Goal: Connect with others: Connect with other users

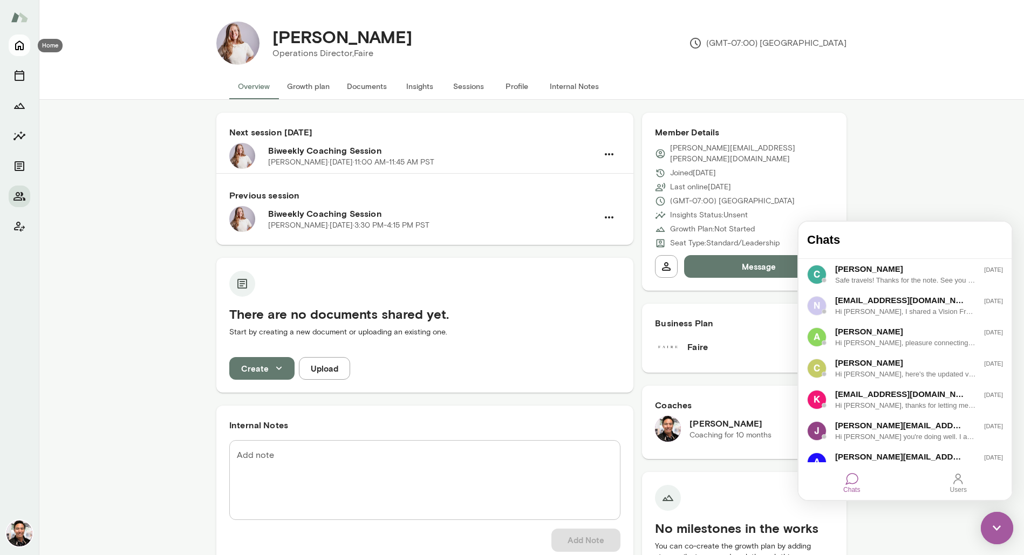
click at [19, 44] on icon "Home" at bounding box center [19, 45] width 13 height 13
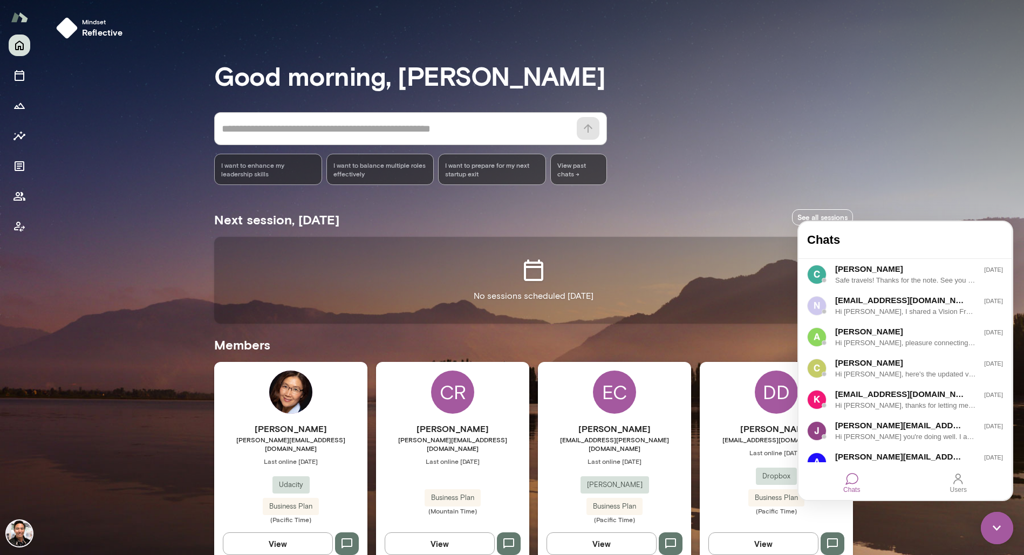
click at [995, 534] on img at bounding box center [996, 528] width 32 height 32
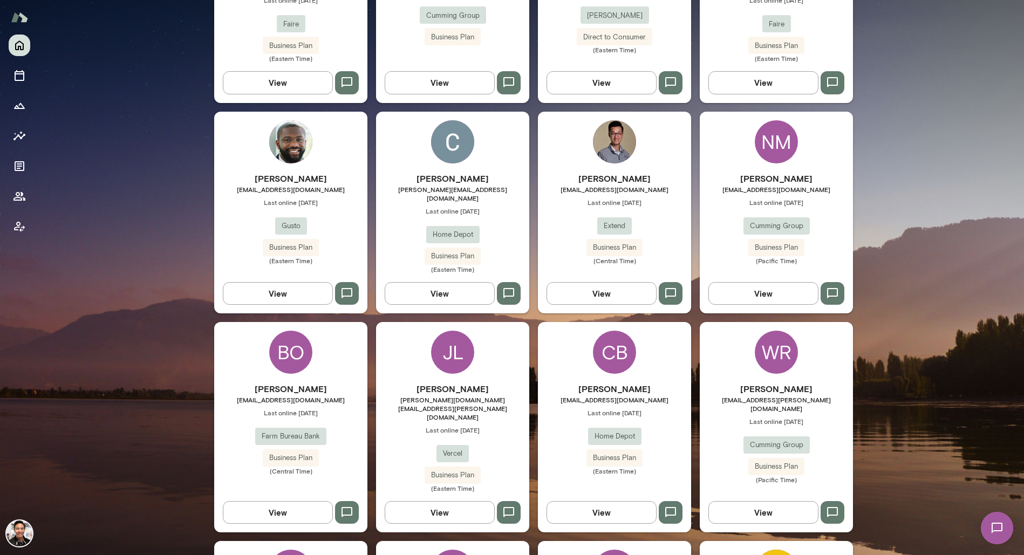
scroll to position [632, 0]
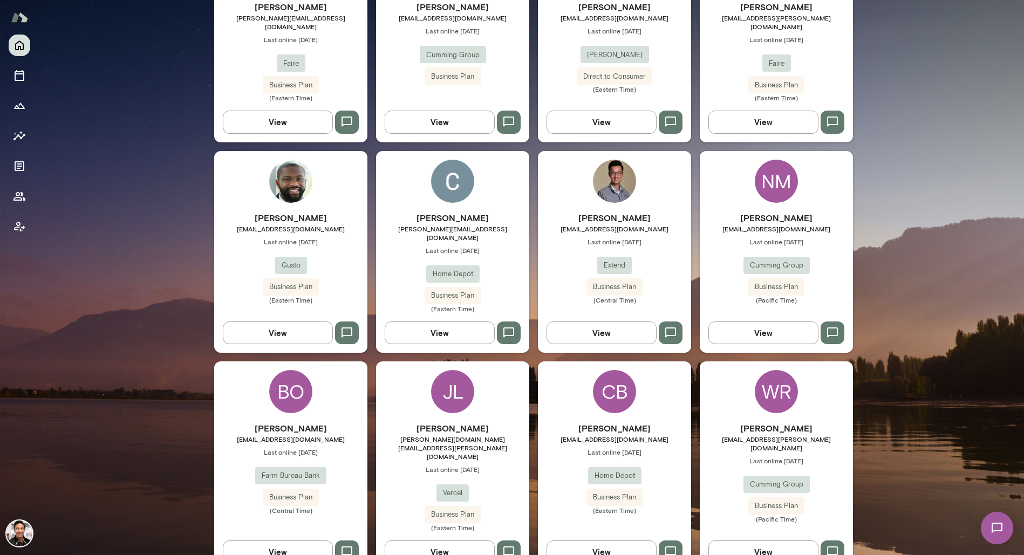
click at [484, 211] on h6 "[PERSON_NAME]" at bounding box center [452, 217] width 153 height 13
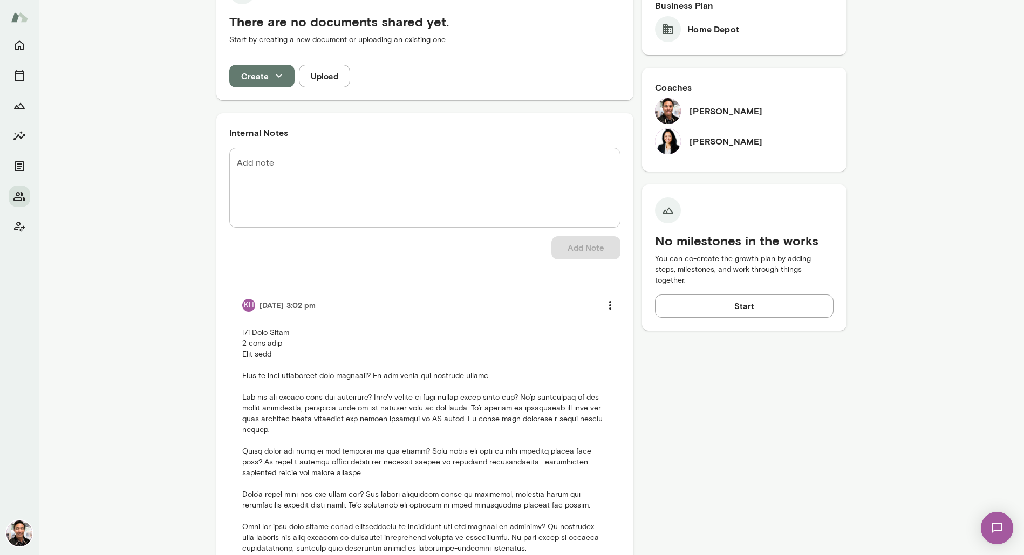
scroll to position [422, 0]
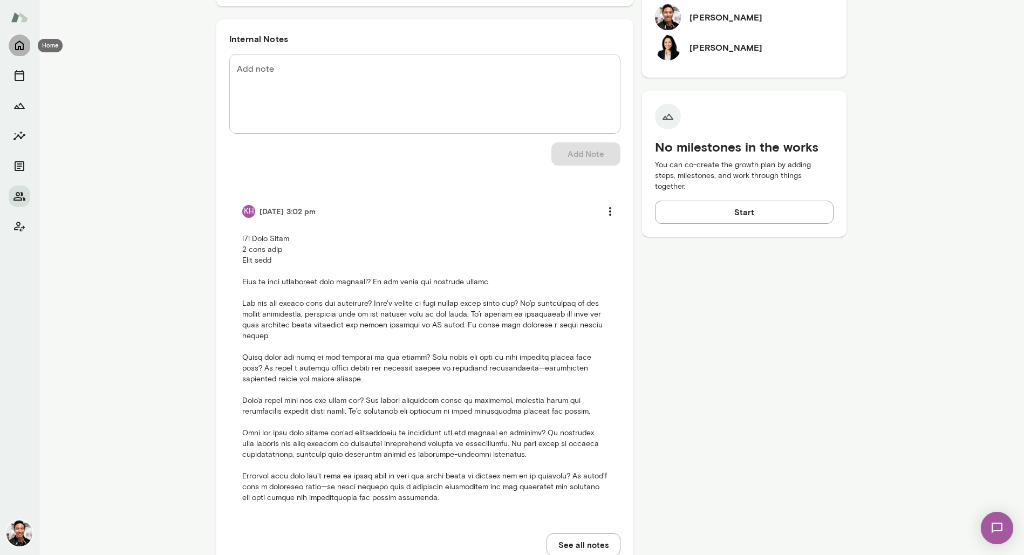
click at [21, 51] on icon "Home" at bounding box center [19, 45] width 13 height 13
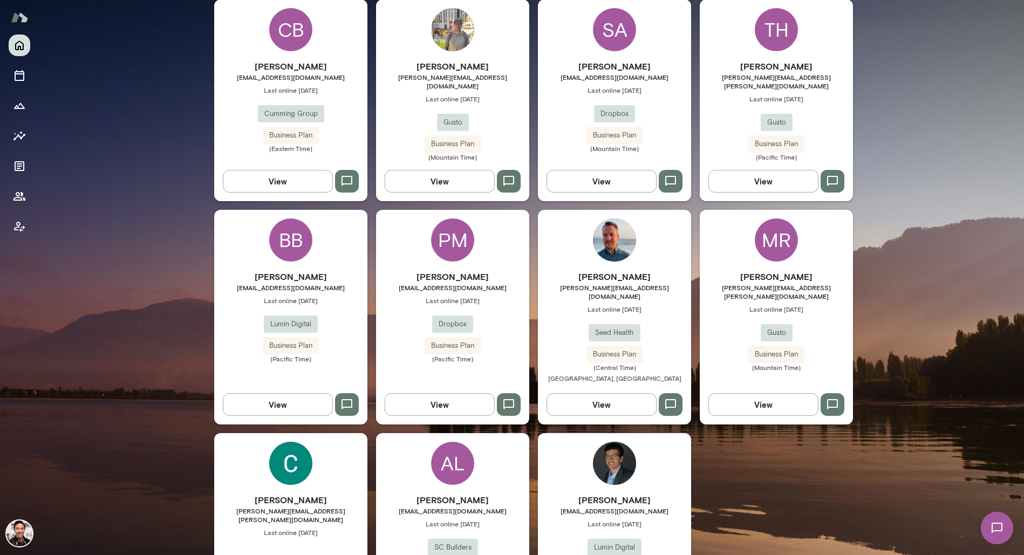
scroll to position [1640, 0]
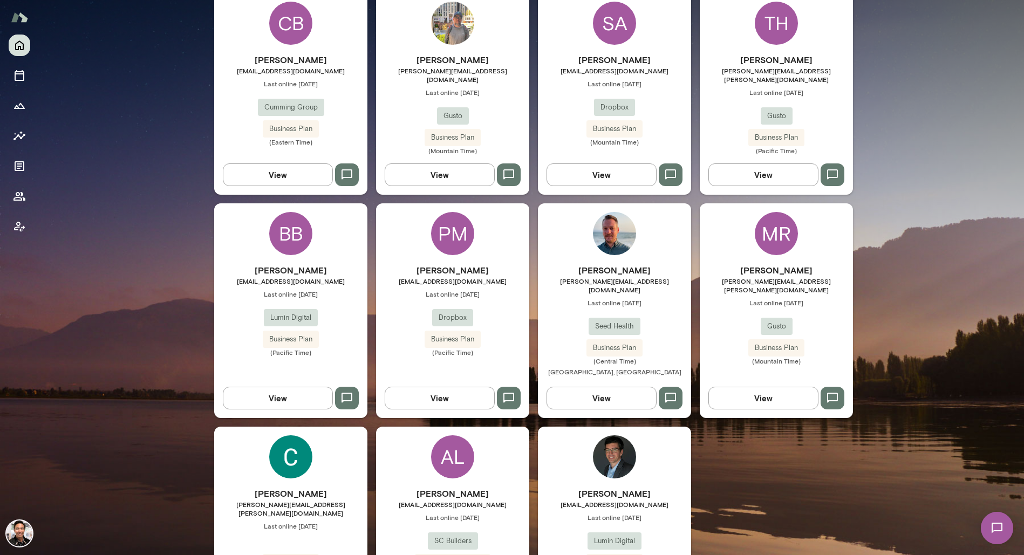
click at [465, 435] on div "AL" at bounding box center [452, 456] width 43 height 43
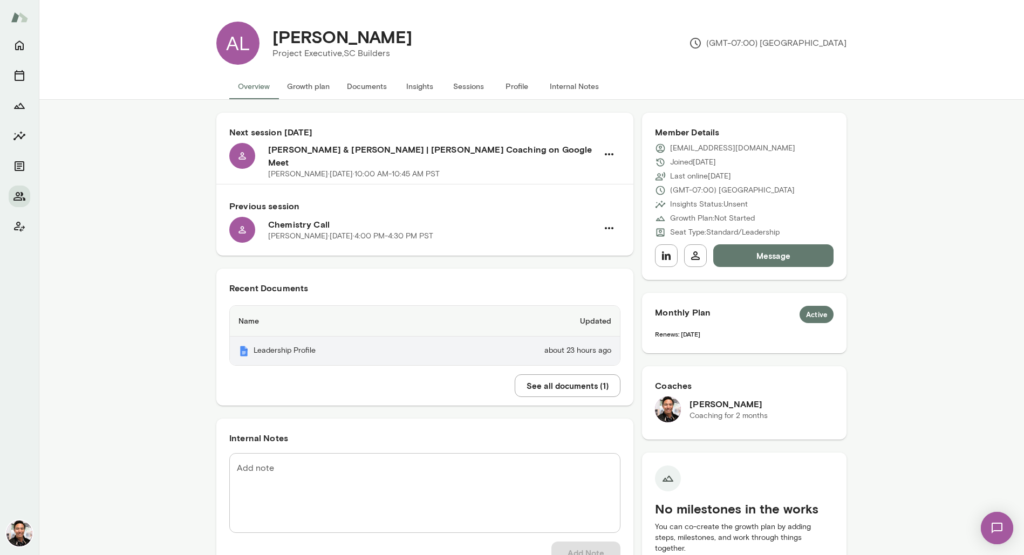
click at [469, 347] on td "about 23 hours ago" at bounding box center [528, 351] width 184 height 29
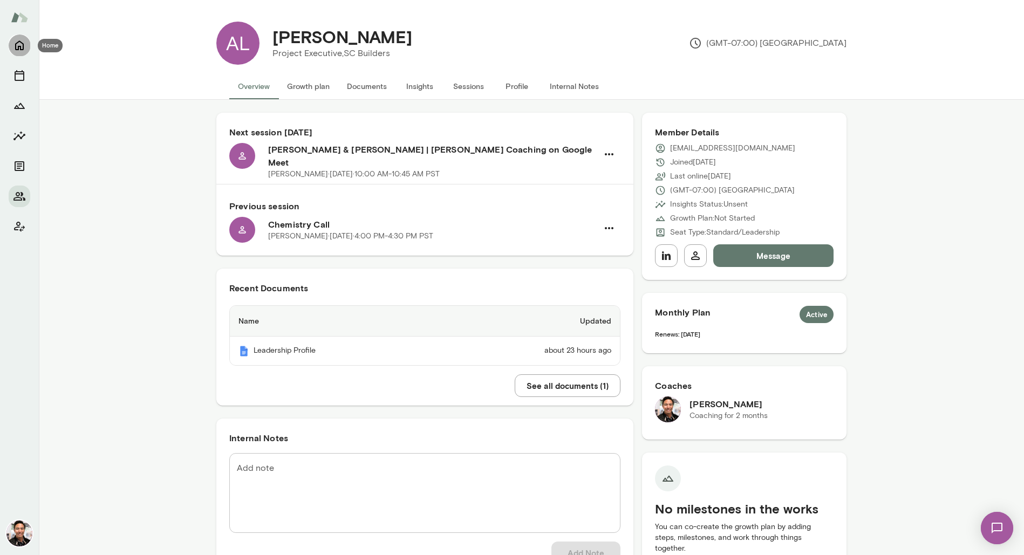
click at [20, 46] on icon "Home" at bounding box center [19, 46] width 9 height 10
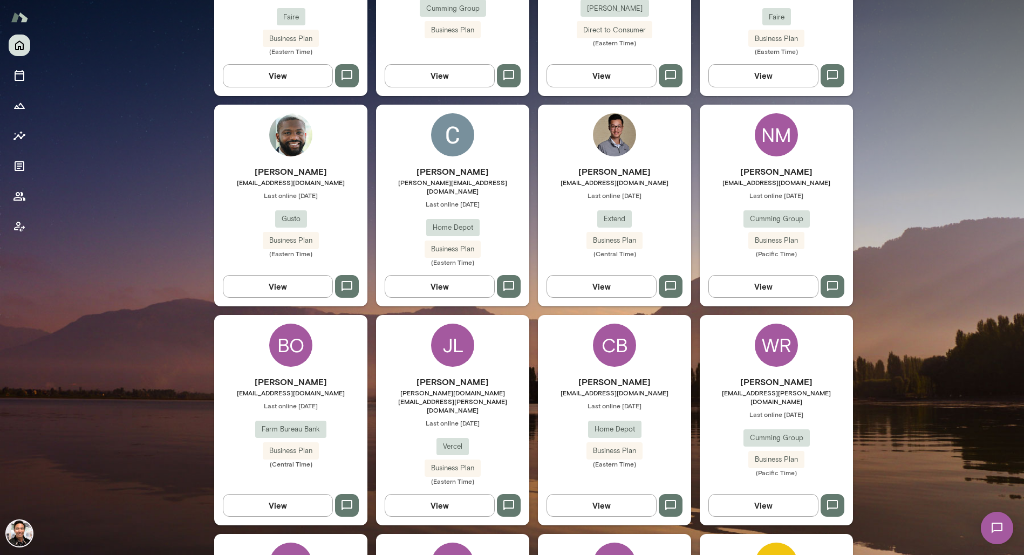
scroll to position [723, 0]
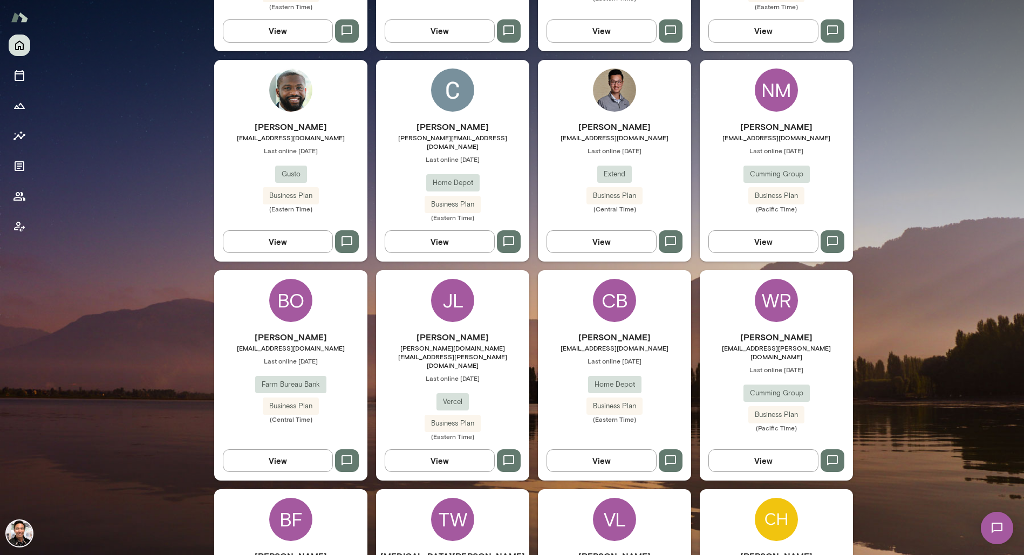
click at [588, 273] on div "CB [PERSON_NAME] [PERSON_NAME][EMAIL_ADDRESS][DOMAIN_NAME] Last online [DATE] H…" at bounding box center [614, 375] width 153 height 210
